Goal: Information Seeking & Learning: Find specific fact

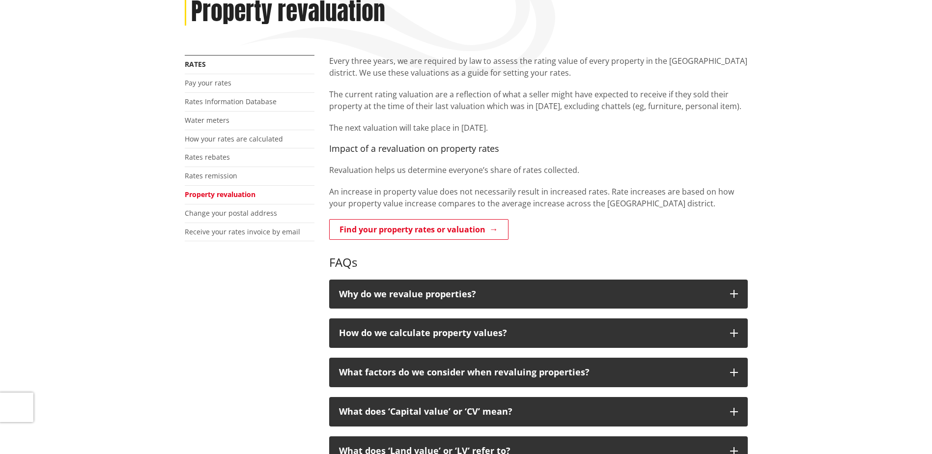
scroll to position [147, 0]
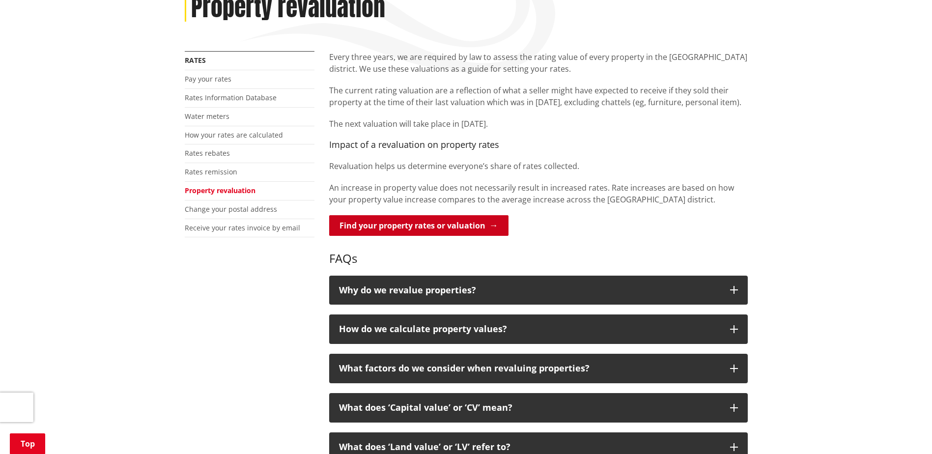
click at [404, 229] on link "Find your property rates or valuation" at bounding box center [418, 225] width 179 height 21
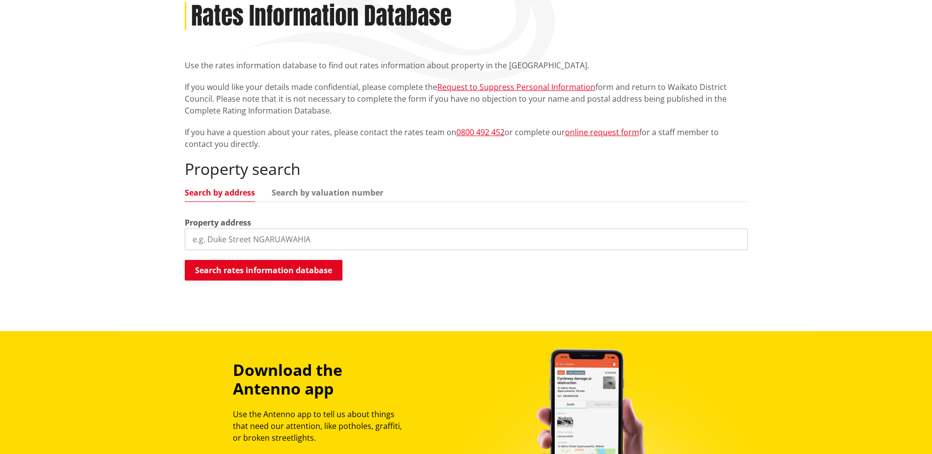
scroll to position [147, 0]
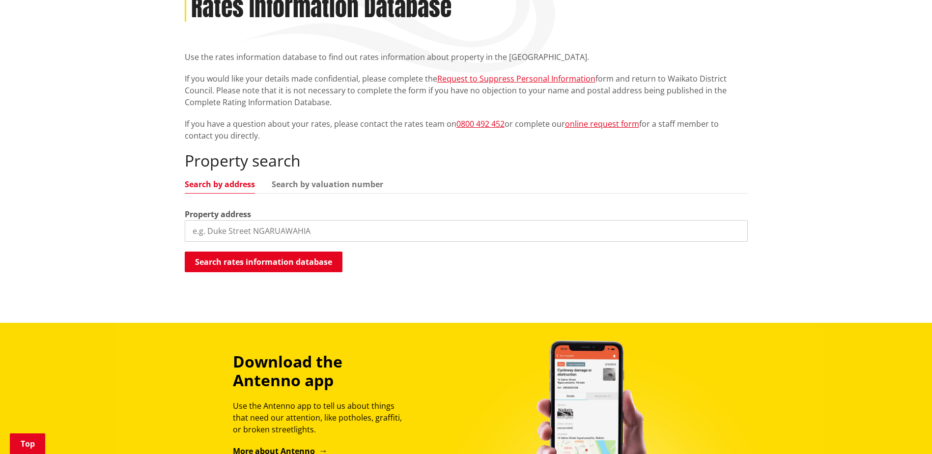
click at [276, 231] on input "search" at bounding box center [466, 231] width 563 height 22
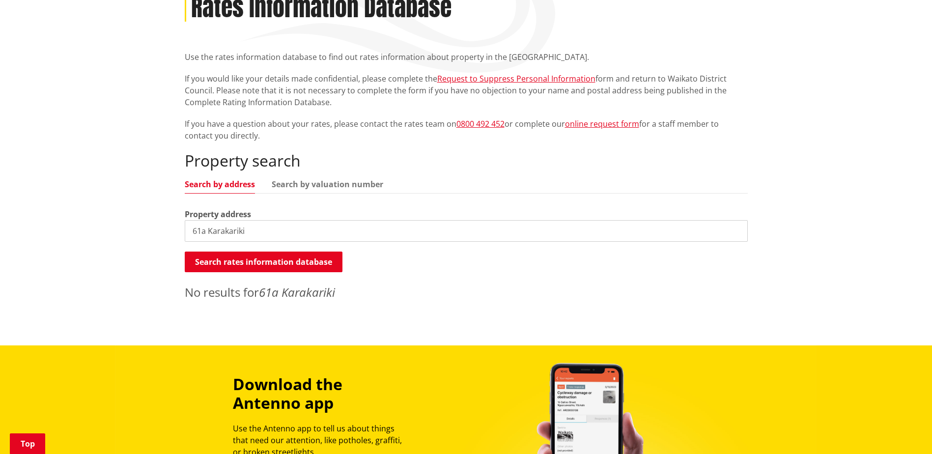
click at [250, 232] on input "61a Karakariki" at bounding box center [466, 231] width 563 height 22
drag, startPoint x: 208, startPoint y: 230, endPoint x: 169, endPoint y: 236, distance: 39.2
click at [169, 236] on div "Home Services and facilities Rates Rates Information Database Rates Information…" at bounding box center [466, 148] width 932 height 394
type input "Karakariki"
click at [298, 261] on button "Search rates information database" at bounding box center [264, 261] width 158 height 21
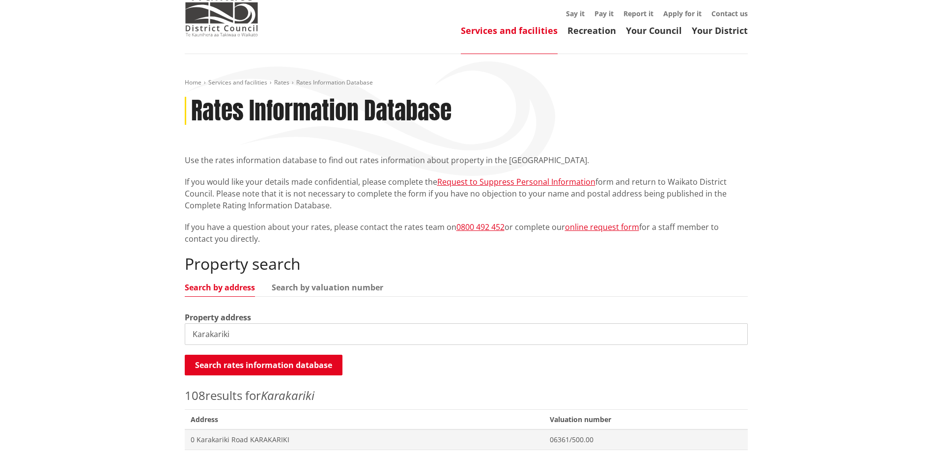
scroll to position [0, 0]
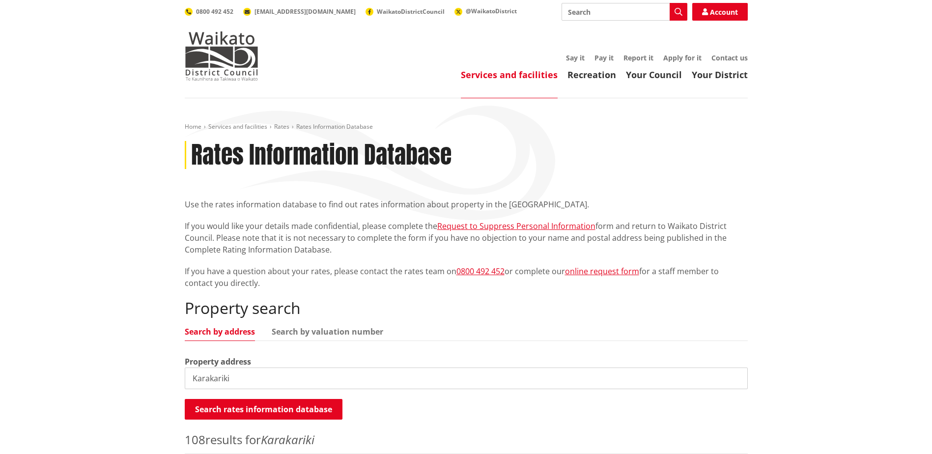
click at [249, 375] on input "Karakariki" at bounding box center [466, 378] width 563 height 22
click at [295, 335] on link "Search by valuation number" at bounding box center [327, 332] width 111 height 8
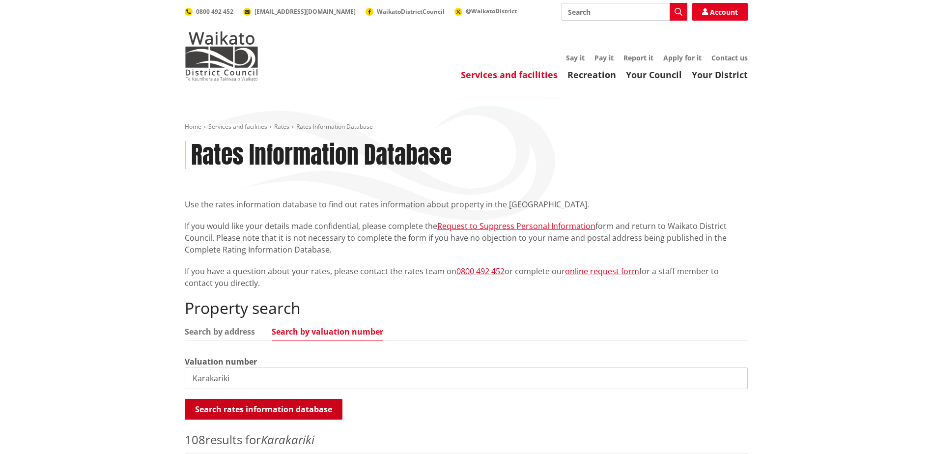
click at [242, 410] on button "Search rates information database" at bounding box center [264, 409] width 158 height 21
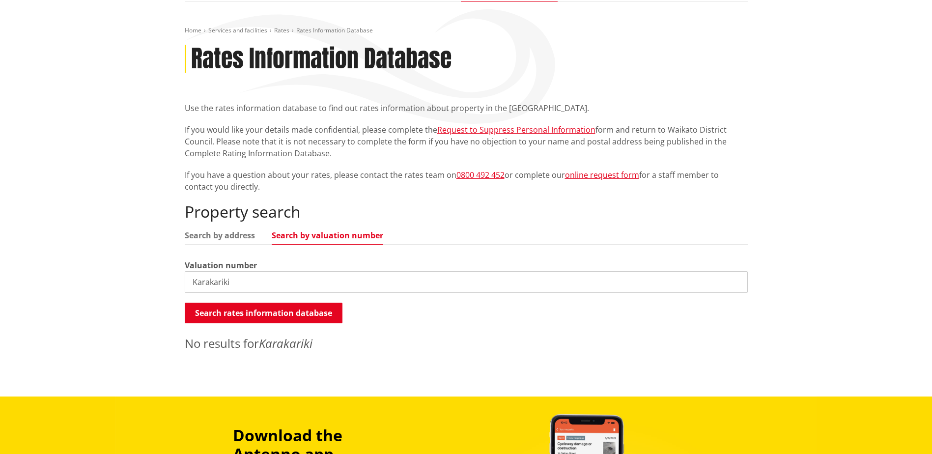
scroll to position [98, 0]
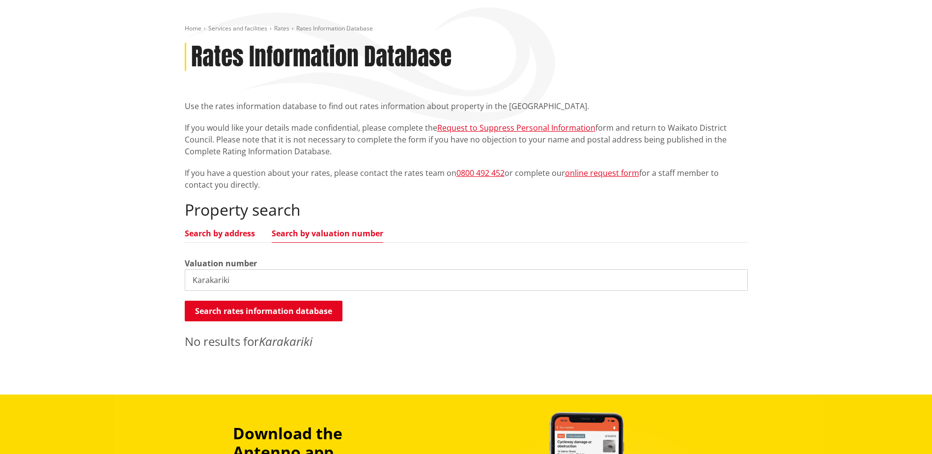
click at [223, 234] on link "Search by address" at bounding box center [220, 233] width 70 height 8
click at [224, 314] on button "Search rates information database" at bounding box center [264, 311] width 158 height 21
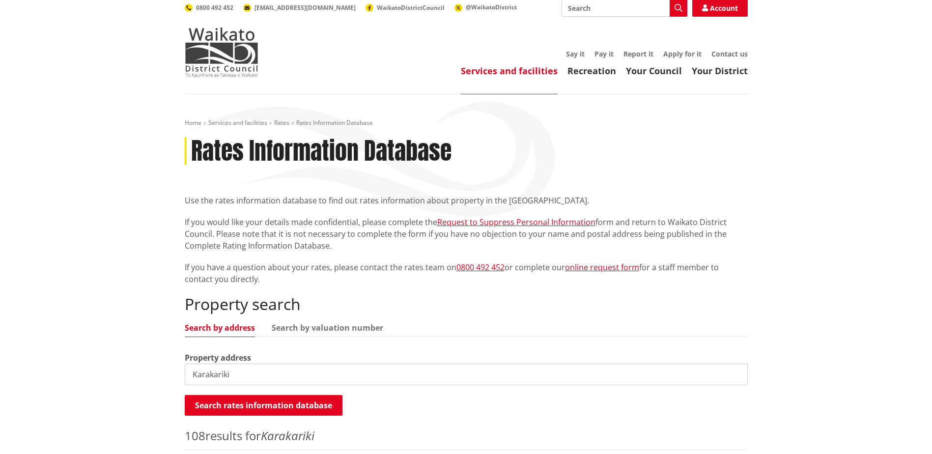
scroll to position [0, 0]
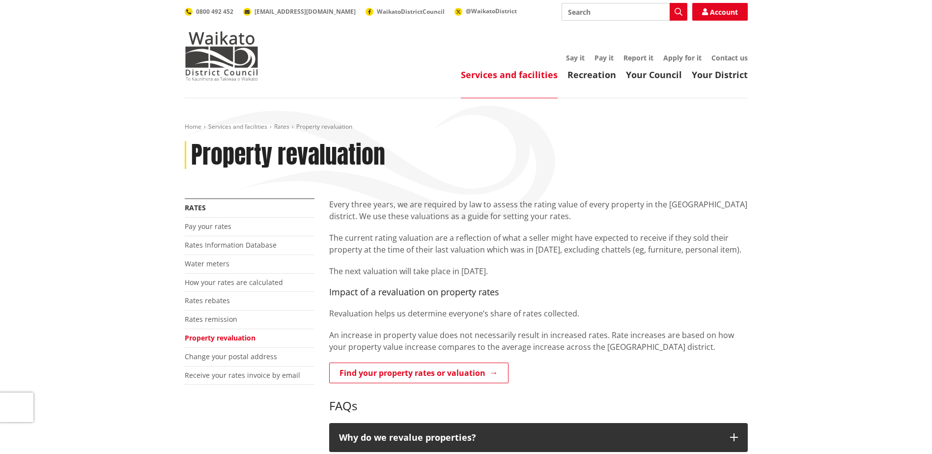
scroll to position [147, 0]
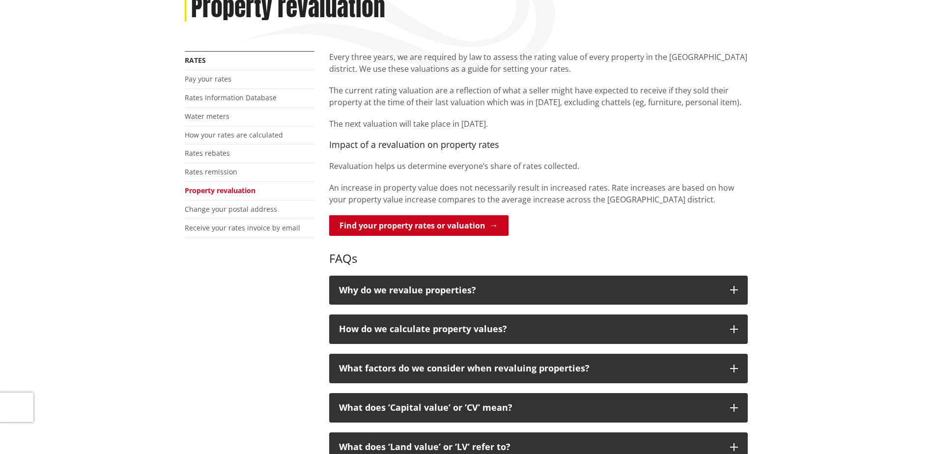
click at [396, 227] on link "Find your property rates or valuation" at bounding box center [418, 225] width 179 height 21
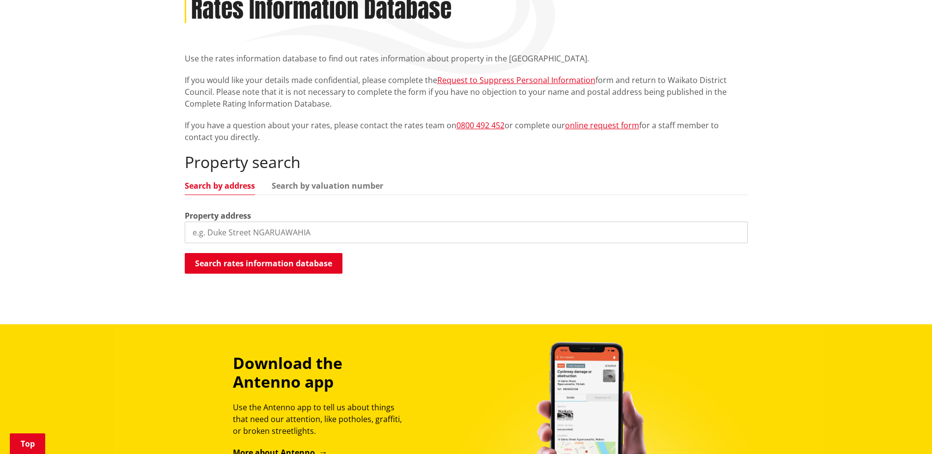
scroll to position [147, 0]
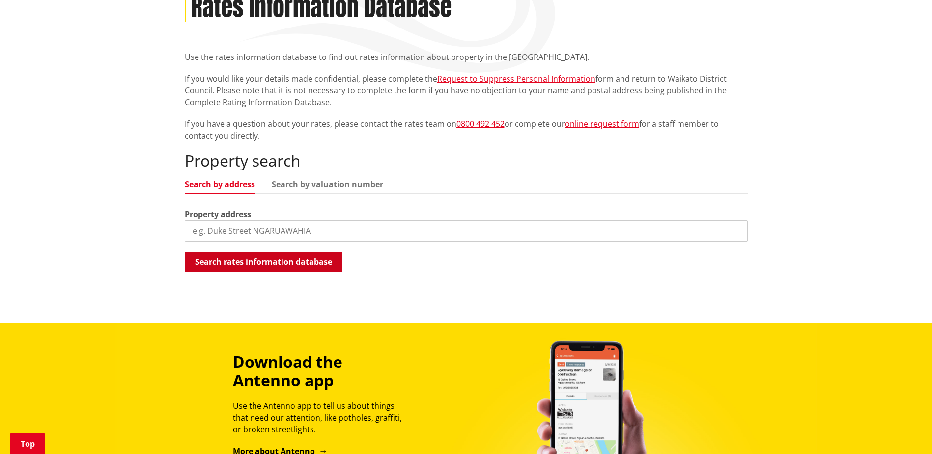
click at [278, 263] on button "Search rates information database" at bounding box center [264, 261] width 158 height 21
click at [252, 233] on input "search" at bounding box center [466, 231] width 563 height 22
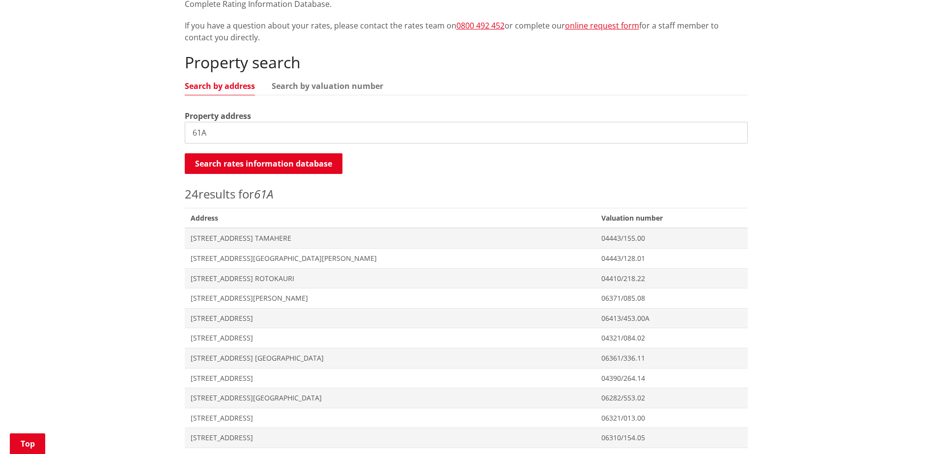
scroll to position [0, 0]
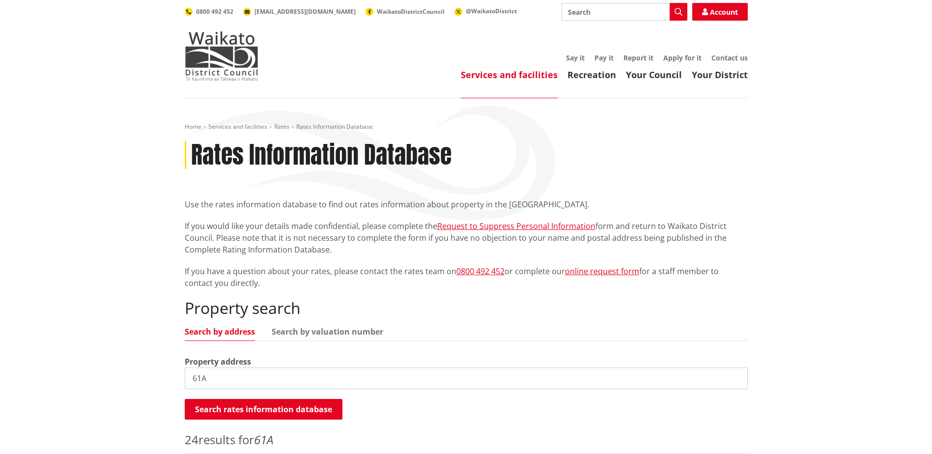
drag, startPoint x: 215, startPoint y: 379, endPoint x: 181, endPoint y: 376, distance: 34.5
type input "MAson"
click at [263, 406] on button "Search rates information database" at bounding box center [264, 409] width 158 height 21
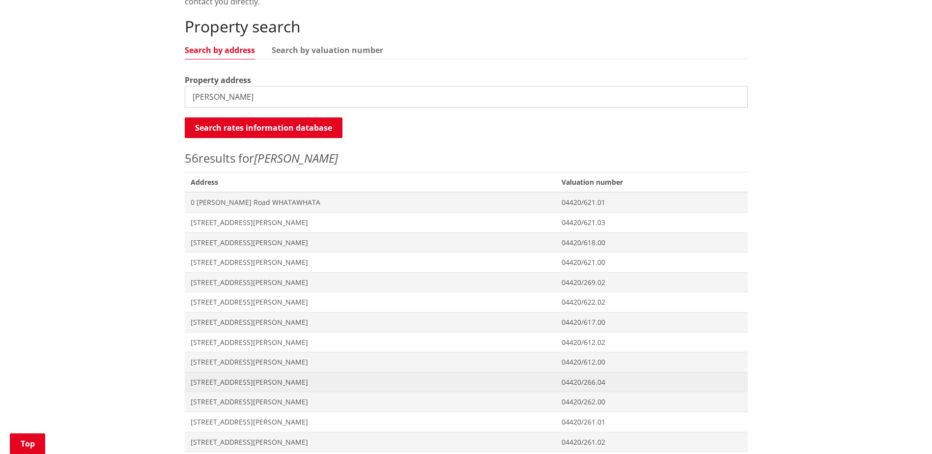
scroll to position [295, 0]
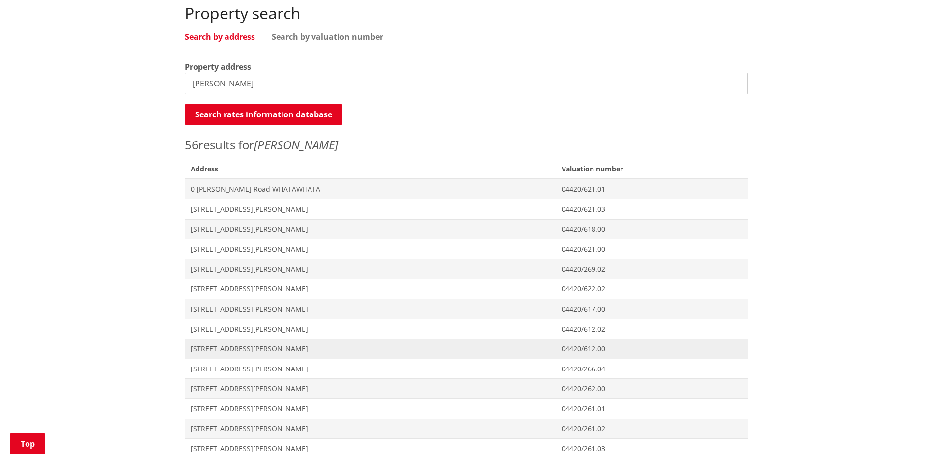
click at [234, 348] on span "[STREET_ADDRESS][PERSON_NAME]" at bounding box center [370, 349] width 359 height 10
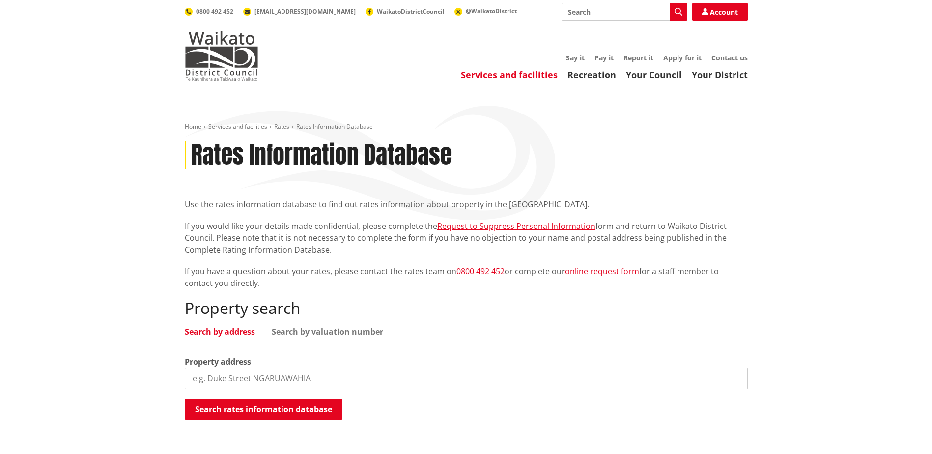
scroll to position [295, 0]
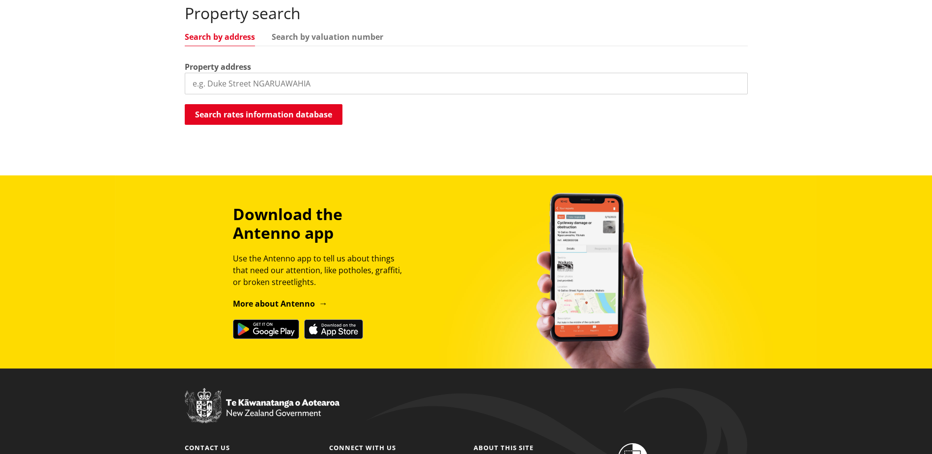
click at [276, 85] on input "search" at bounding box center [466, 84] width 563 height 22
type input "705 tauwhare"
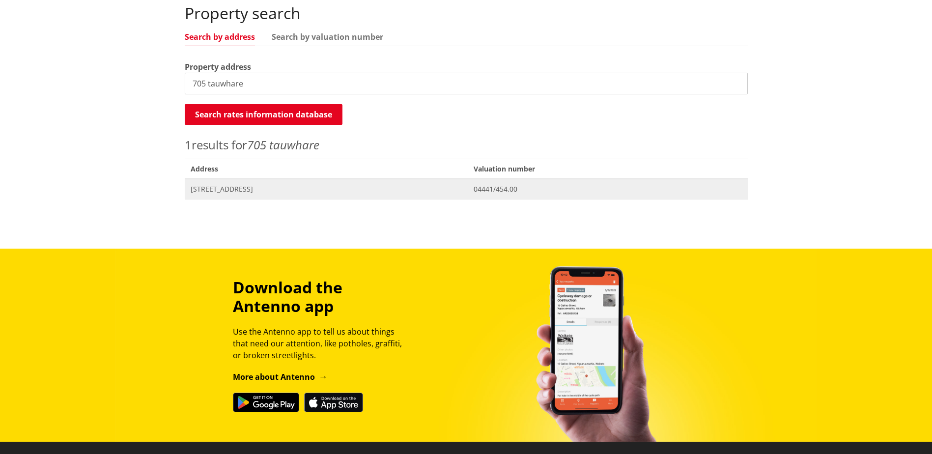
click at [246, 191] on span "705 Tauwhare Road EUREKA" at bounding box center [327, 189] width 272 height 10
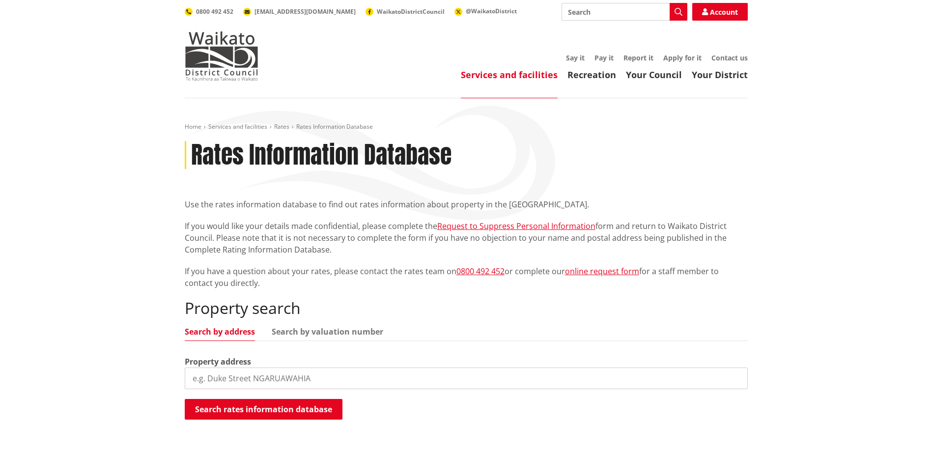
scroll to position [295, 0]
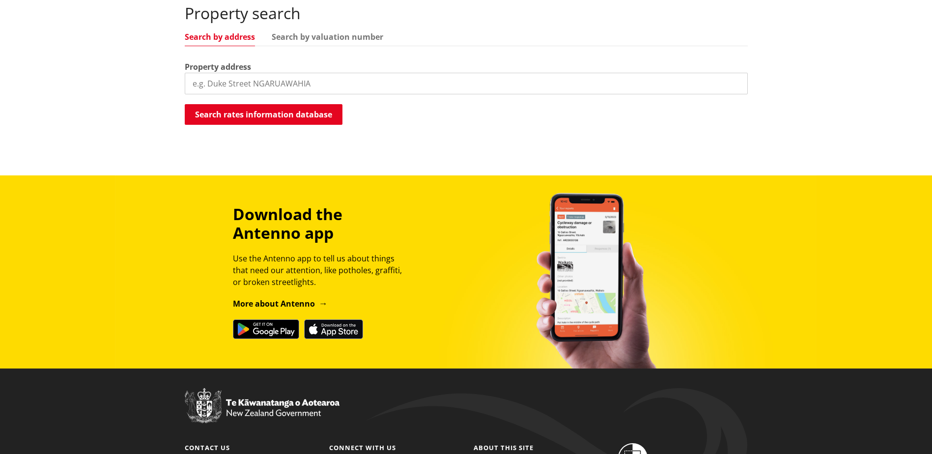
click at [237, 87] on input "search" at bounding box center [466, 84] width 563 height 22
type input "148 walsh"
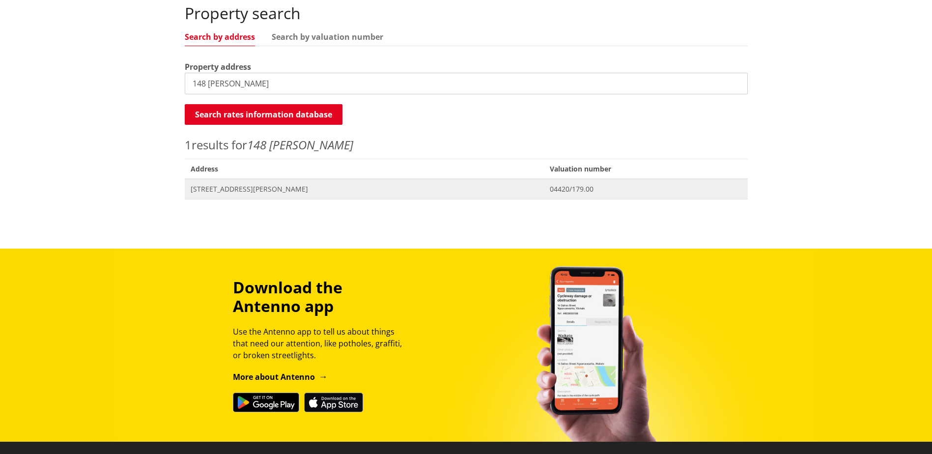
click at [285, 186] on span "148 Walsh Road WHATAWHATA" at bounding box center [365, 189] width 348 height 10
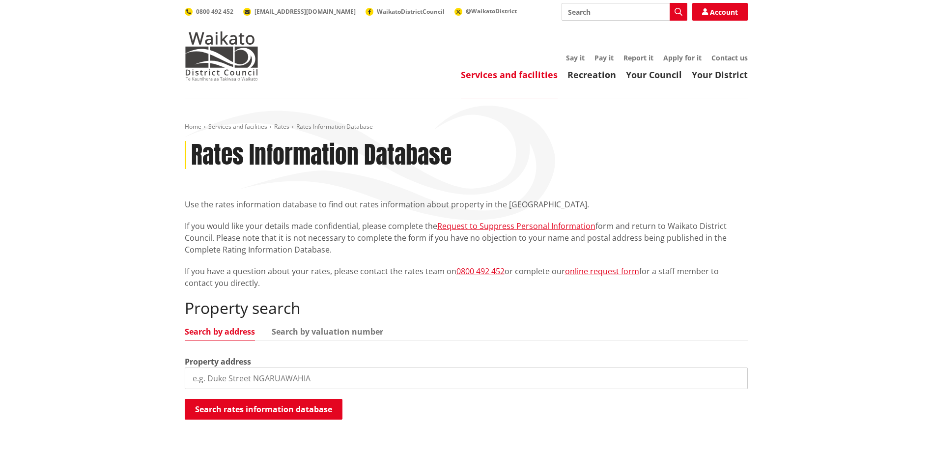
scroll to position [295, 0]
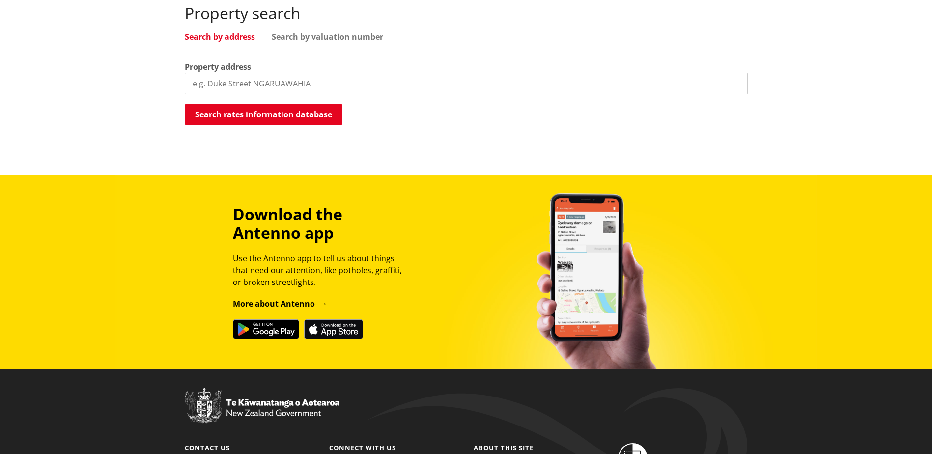
click at [340, 84] on input "search" at bounding box center [466, 84] width 563 height 22
type input "2285"
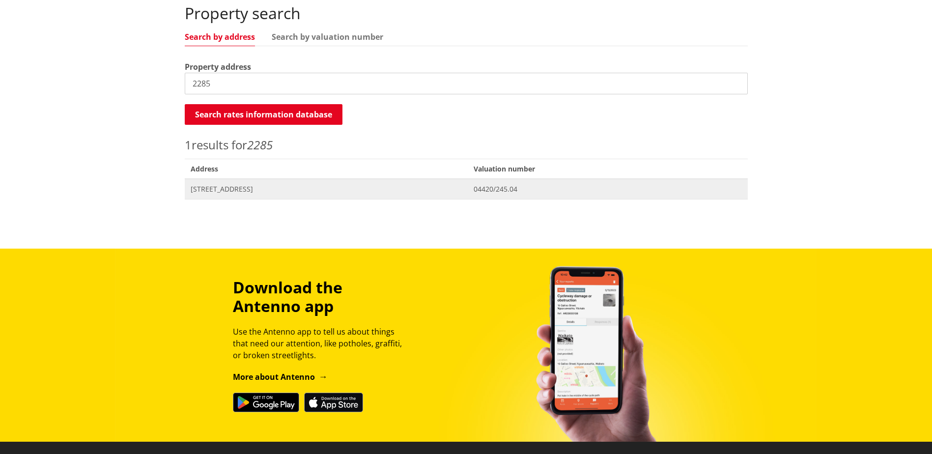
click at [301, 190] on span "2285 Kakaramea Road WHATAWHATA" at bounding box center [327, 189] width 272 height 10
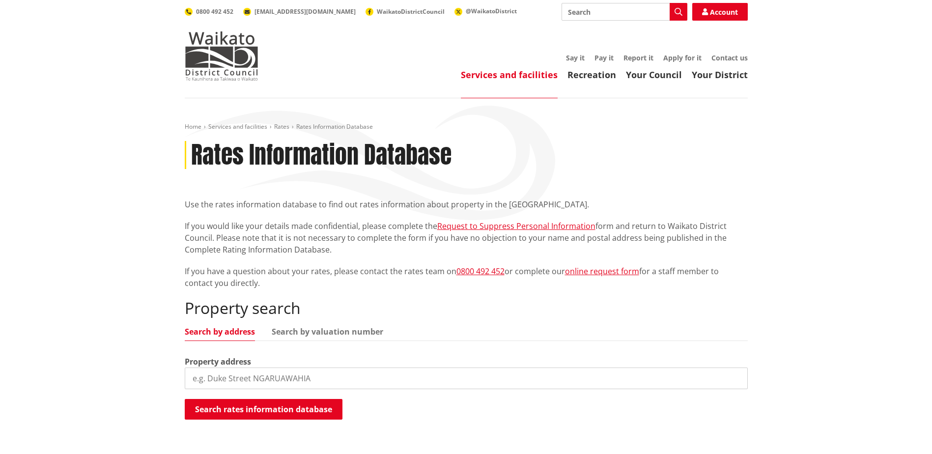
scroll to position [295, 0]
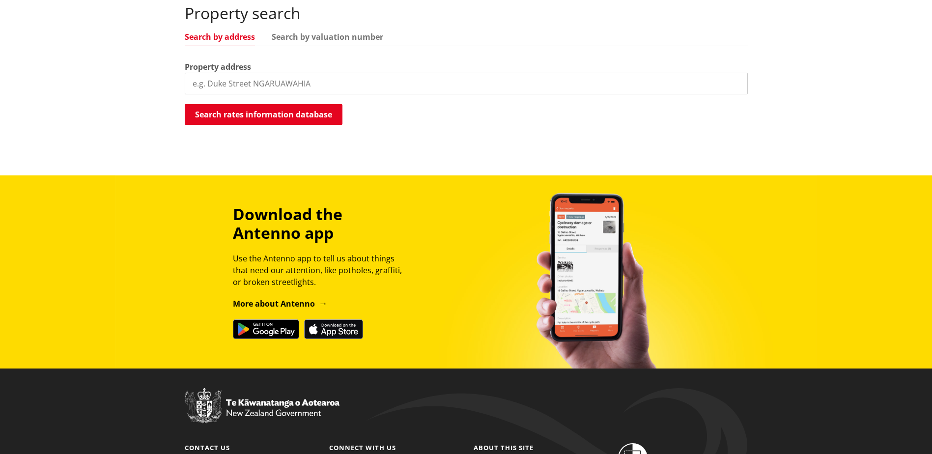
click at [292, 83] on input "search" at bounding box center [466, 84] width 563 height 22
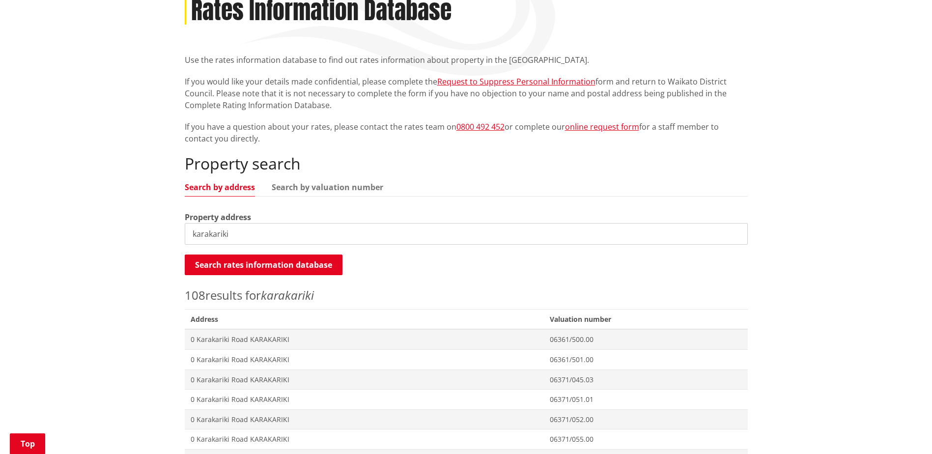
scroll to position [0, 0]
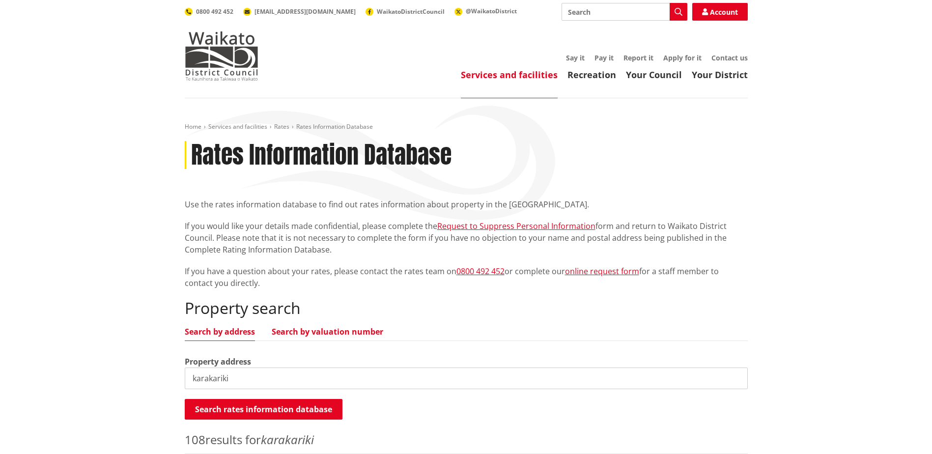
click at [319, 332] on link "Search by valuation number" at bounding box center [327, 332] width 111 height 8
drag, startPoint x: 257, startPoint y: 376, endPoint x: 146, endPoint y: 369, distance: 111.2
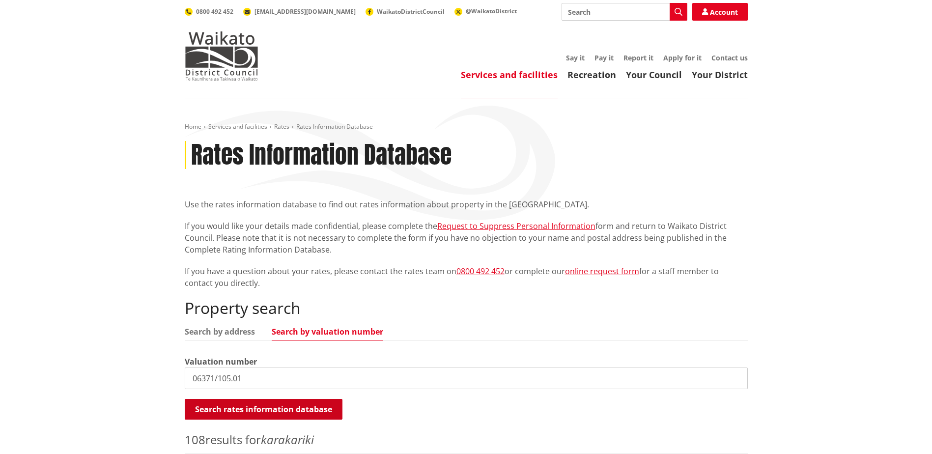
type input "06371/105.01"
click at [244, 416] on button "Search rates information database" at bounding box center [264, 409] width 158 height 21
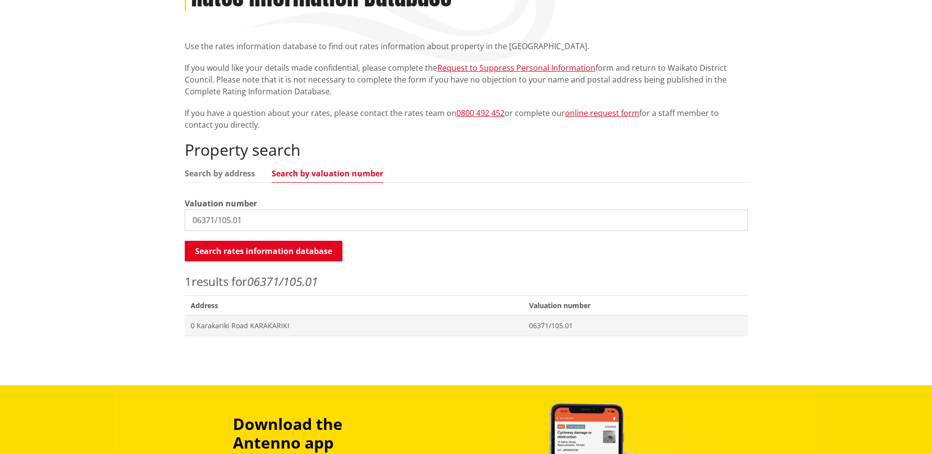
scroll to position [196, 0]
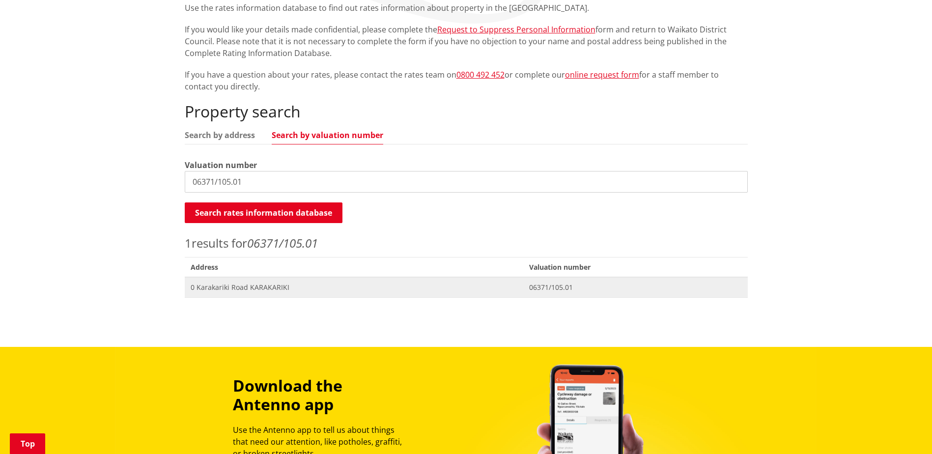
click at [299, 286] on span "0 Karakariki Road KARAKARIKI" at bounding box center [354, 287] width 327 height 10
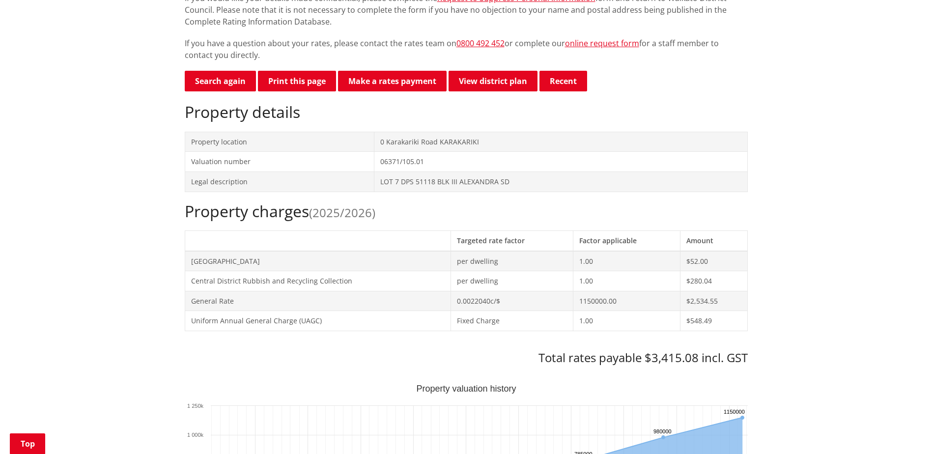
scroll to position [246, 0]
